Goal: Transaction & Acquisition: Purchase product/service

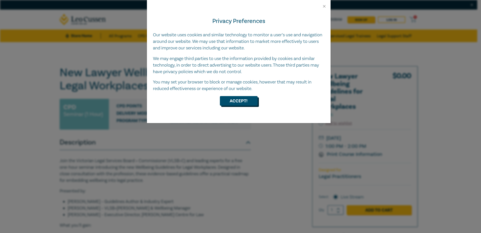
click at [248, 97] on button "Accept!" at bounding box center [239, 101] width 38 height 10
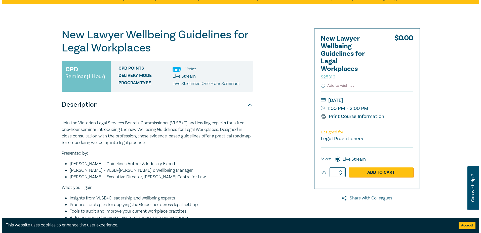
scroll to position [50, 0]
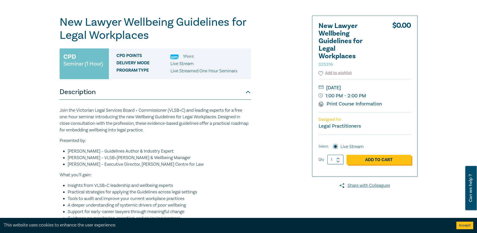
click at [381, 160] on link "Add to Cart" at bounding box center [379, 160] width 65 height 10
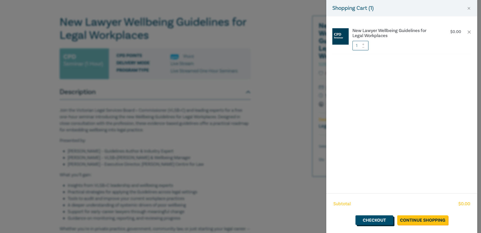
click at [387, 222] on link "Checkout" at bounding box center [375, 220] width 38 height 10
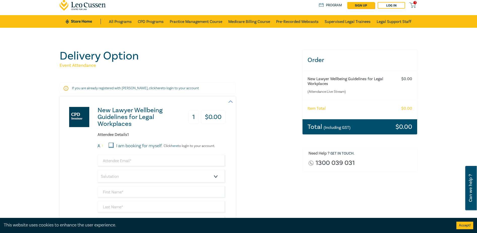
scroll to position [50, 0]
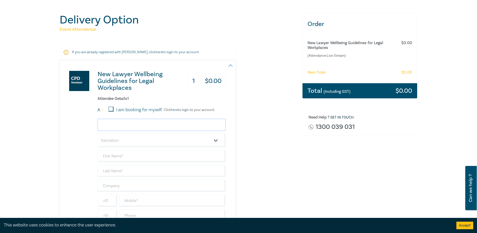
click at [132, 123] on input "email" at bounding box center [162, 125] width 128 height 12
type input "danielle.mosele@nortonrosefulbright.com"
type input "Danielle"
type input "Mosele"
type input "Norton Rose Fulbright Australia Services"
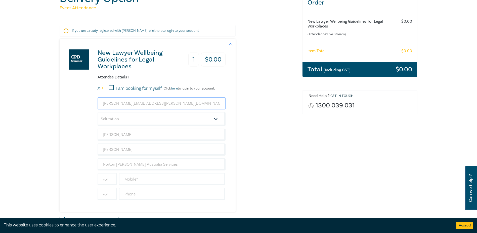
scroll to position [101, 0]
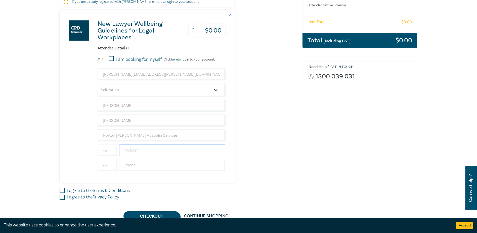
drag, startPoint x: 165, startPoint y: 149, endPoint x: 169, endPoint y: 149, distance: 4.8
click at [165, 149] on input "text" at bounding box center [172, 150] width 106 height 12
type input "0408195735"
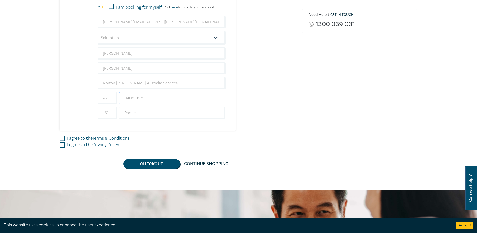
scroll to position [151, 0]
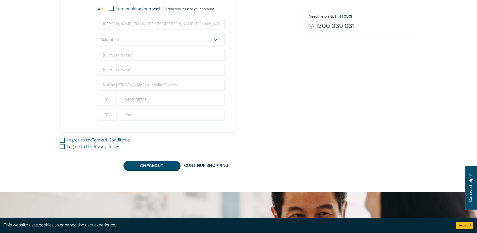
click at [78, 139] on label "I agree to the Terms & Conditions" at bounding box center [98, 140] width 63 height 7
click at [65, 139] on input "I agree to the Terms & Conditions" at bounding box center [62, 139] width 5 height 5
checkbox input "true"
click at [78, 147] on label "I agree to the Privacy Policy" at bounding box center [93, 146] width 52 height 7
click at [65, 147] on input "I agree to the Privacy Policy" at bounding box center [62, 146] width 5 height 5
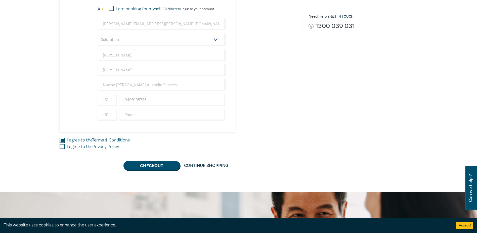
checkbox input "true"
click at [165, 167] on button "Checkout" at bounding box center [152, 166] width 57 height 10
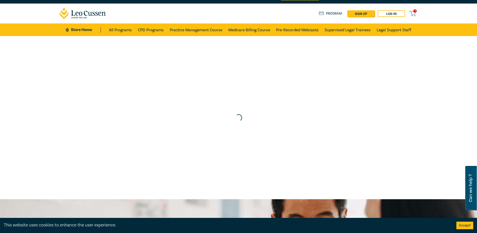
scroll to position [0, 0]
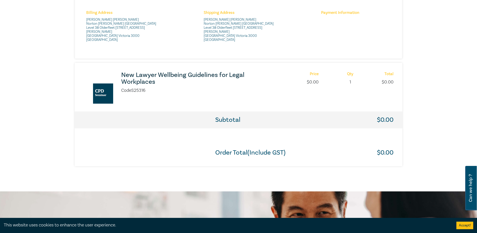
scroll to position [227, 0]
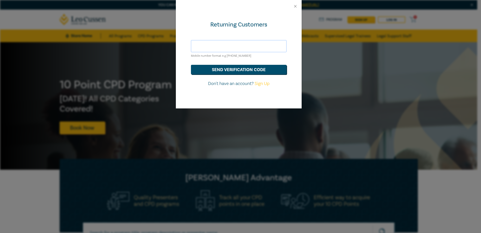
click at [242, 44] on input "text" at bounding box center [239, 46] width 96 height 12
click at [298, 58] on div "Returning Customers Mobile number format e.g [PHONE_NUMBER] send verification c…" at bounding box center [239, 61] width 126 height 96
click at [237, 45] on input "text" at bounding box center [239, 46] width 96 height 12
click at [203, 47] on input "text" at bounding box center [239, 46] width 96 height 12
click at [321, 51] on div "Returning Customers Mobile number format e.g [PHONE_NUMBER] send verification c…" at bounding box center [240, 116] width 481 height 233
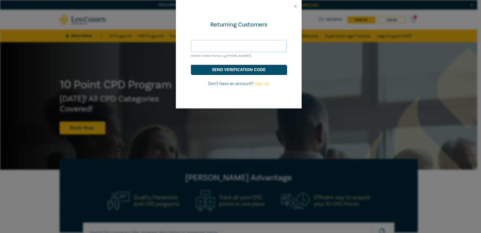
click at [255, 48] on input "text" at bounding box center [239, 46] width 96 height 12
click at [220, 47] on input "04" at bounding box center [239, 46] width 96 height 12
type input "0"
paste input "408 195 735"
click at [236, 69] on button "send verification code" at bounding box center [239, 70] width 96 height 10
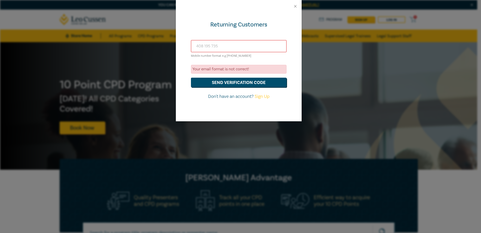
click at [194, 44] on input "408 195 735" at bounding box center [239, 46] width 96 height 12
type input "0408 195 735"
click at [191, 78] on button "send verification code" at bounding box center [239, 83] width 96 height 10
click at [271, 56] on div "[PHONE_NUMBER] Mobile number format e.g [PHONE_NUMBER]" at bounding box center [239, 49] width 96 height 19
drag, startPoint x: 193, startPoint y: 42, endPoint x: 90, endPoint y: 37, distance: 103.1
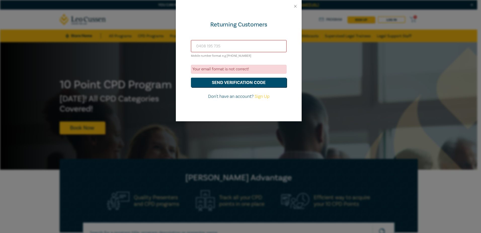
click at [94, 38] on div "Returning Customers [PHONE_NUMBER] Mobile number format e.g [PHONE_NUMBER] Your…" at bounding box center [240, 116] width 481 height 233
click at [175, 39] on div "Returning Customers [PHONE_NUMBER] Mobile number format e.g [PHONE_NUMBER] Your…" at bounding box center [240, 116] width 481 height 233
click at [213, 45] on input "0408 195 735" at bounding box center [239, 46] width 96 height 12
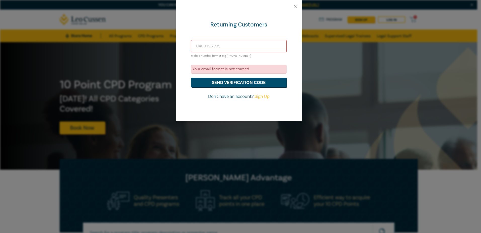
click at [213, 45] on input "0408 195 735" at bounding box center [239, 46] width 96 height 12
click at [249, 48] on input "text" at bounding box center [239, 46] width 96 height 12
paste input "[PHONE_NUMBER]"
type input "[PHONE_NUMBER]"
click at [245, 85] on button "send verification code" at bounding box center [239, 83] width 96 height 10
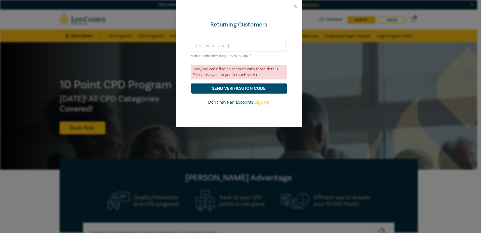
click at [344, 84] on div "Returning Customers [PHONE_NUMBER] Mobile number format e.g [PHONE_NUMBER] Sorr…" at bounding box center [240, 116] width 481 height 233
click at [296, 5] on button "Close" at bounding box center [295, 6] width 5 height 5
